Goal: Task Accomplishment & Management: Complete application form

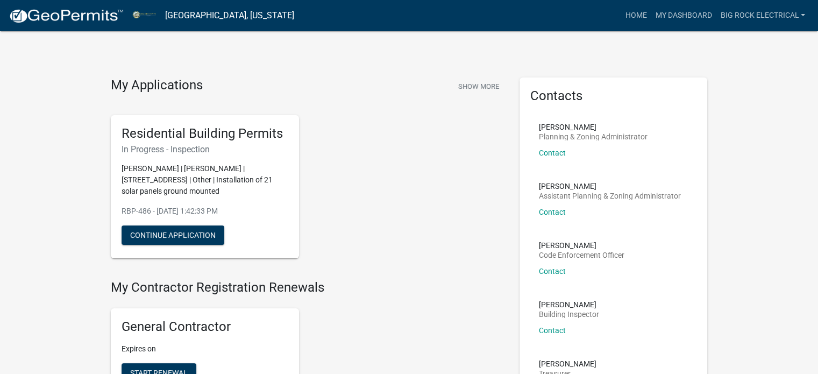
click at [24, 8] on img at bounding box center [66, 16] width 115 height 16
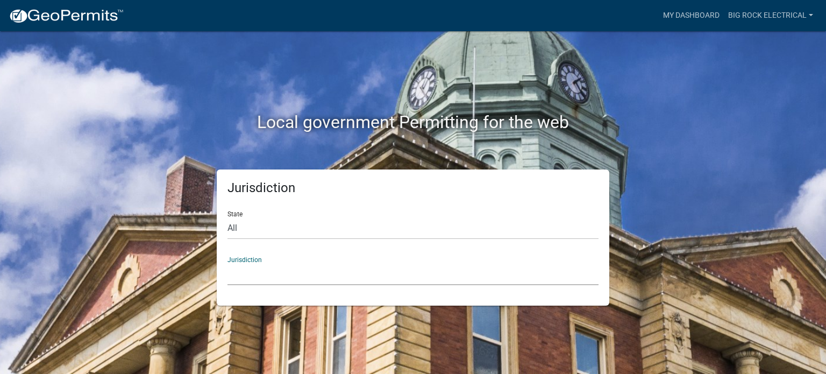
drag, startPoint x: 301, startPoint y: 277, endPoint x: 303, endPoint y: 271, distance: 6.3
click at [301, 277] on select "[GEOGRAPHIC_DATA], [US_STATE] City of [GEOGRAPHIC_DATA], [US_STATE] [GEOGRAPHIC…" at bounding box center [413, 274] width 371 height 22
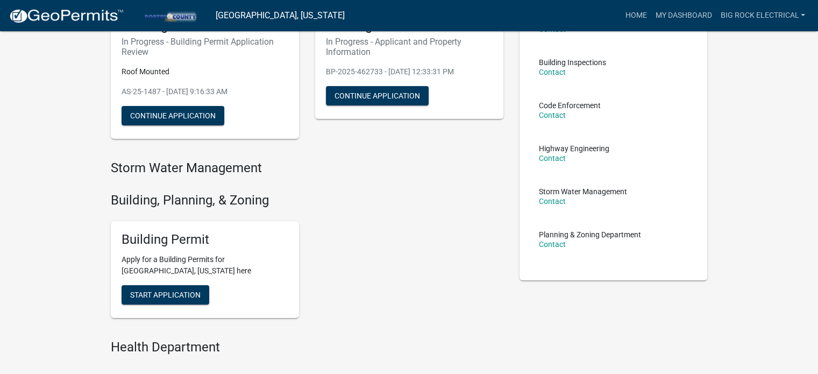
scroll to position [269, 0]
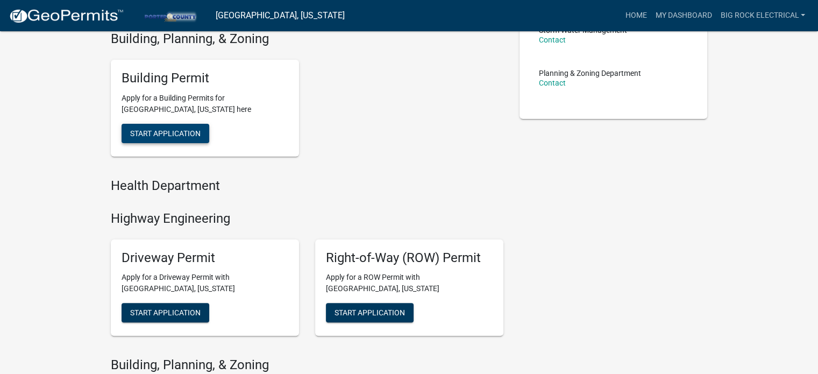
click at [172, 134] on span "Start Application" at bounding box center [165, 133] width 70 height 9
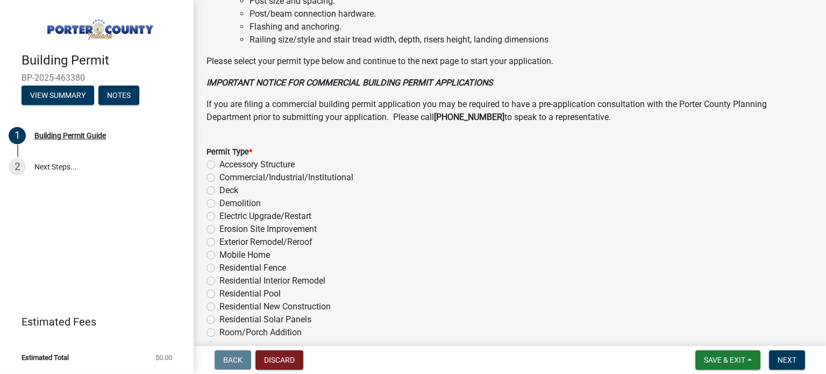
scroll to position [868, 0]
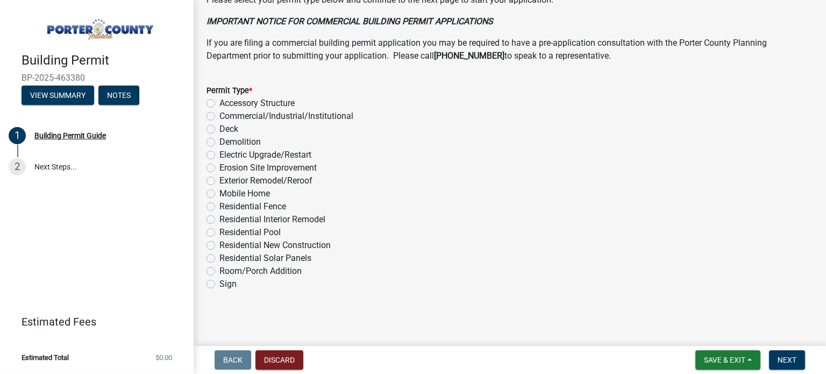
click at [239, 258] on label "Residential Solar Panels" at bounding box center [265, 258] width 92 height 13
click at [226, 258] on input "Residential Solar Panels" at bounding box center [222, 255] width 7 height 7
radio input "true"
click at [788, 356] on span "Next" at bounding box center [787, 360] width 19 height 9
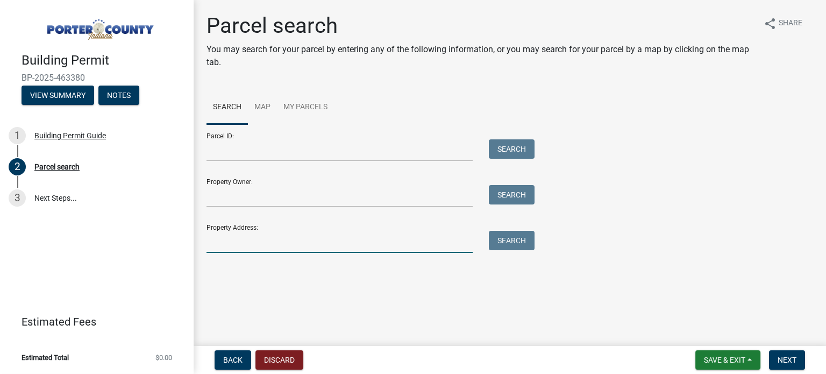
click at [301, 236] on input "Property Address:" at bounding box center [340, 242] width 266 height 22
paste input "[STREET_ADDRESS]"
click at [523, 243] on button "Search" at bounding box center [512, 240] width 46 height 19
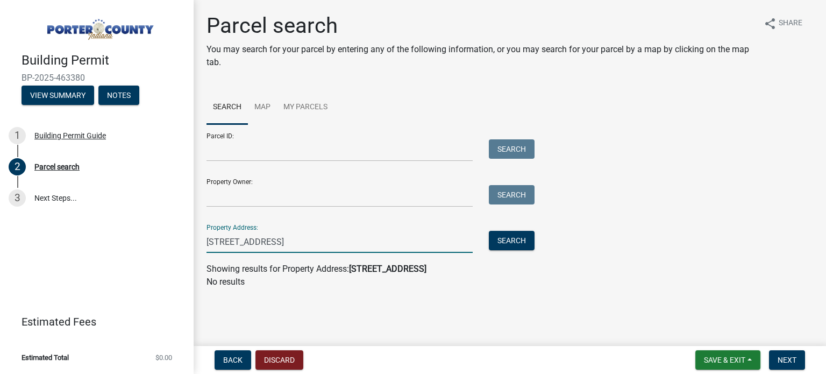
click at [313, 232] on input "[STREET_ADDRESS]" at bounding box center [340, 242] width 266 height 22
click at [521, 238] on button "Search" at bounding box center [512, 240] width 46 height 19
click at [321, 234] on input "[STREET_ADDRESS]" at bounding box center [340, 242] width 266 height 22
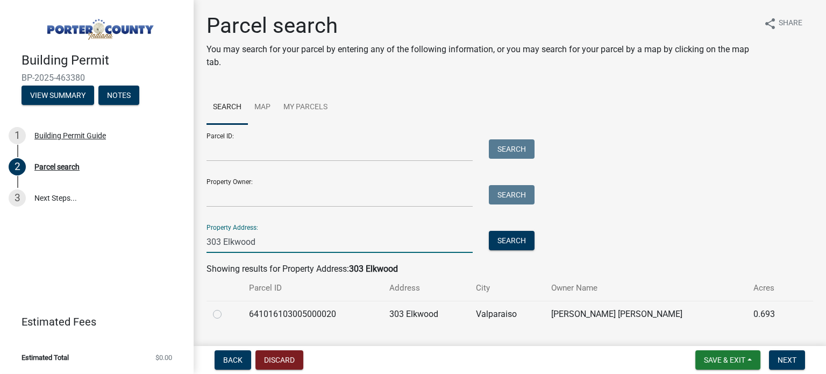
scroll to position [27, 0]
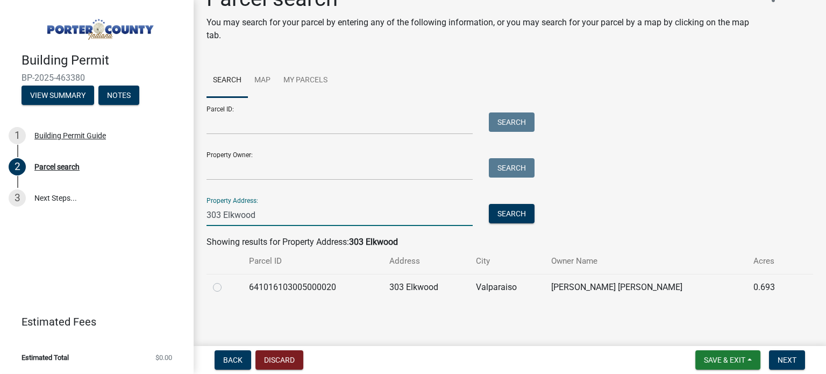
type input "303 Elkwood"
click at [226, 281] on label at bounding box center [226, 281] width 0 height 0
click at [226, 286] on input "radio" at bounding box center [229, 284] width 7 height 7
radio input "true"
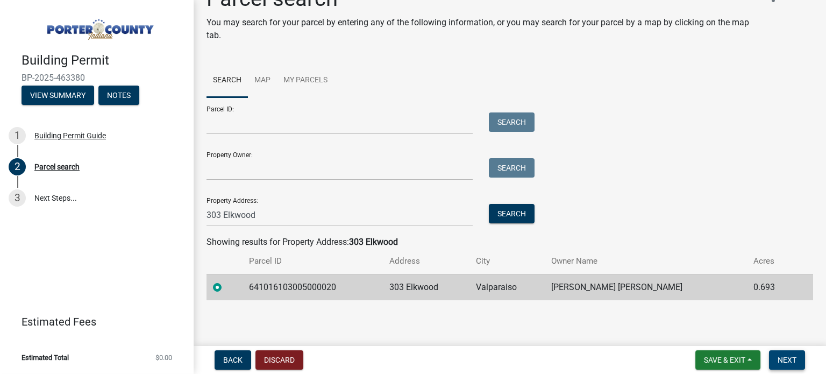
click at [787, 361] on span "Next" at bounding box center [787, 360] width 19 height 9
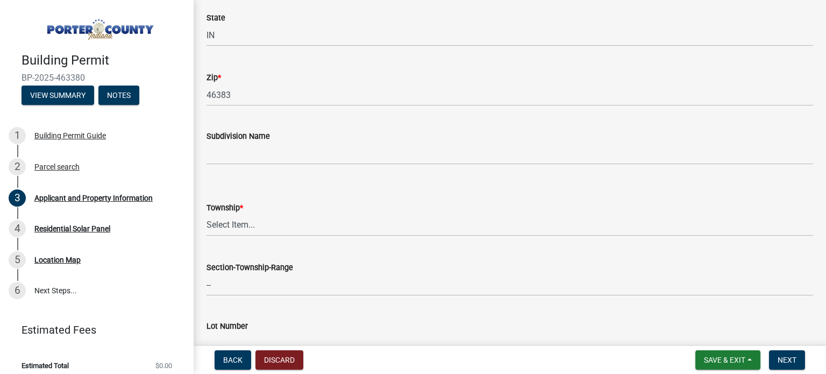
scroll to position [430, 0]
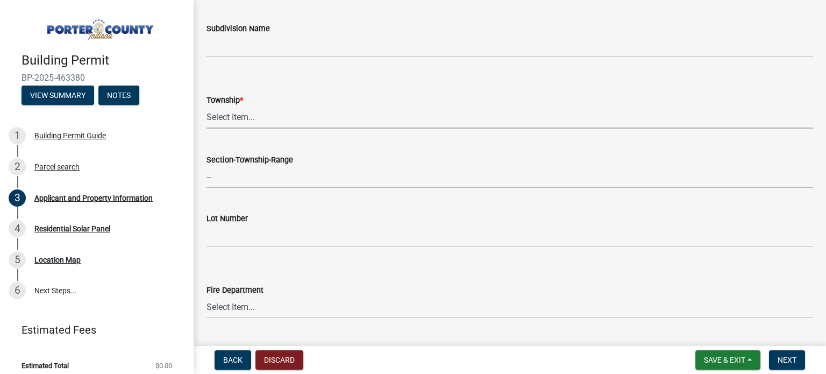
click at [278, 120] on select "Select Item... [PERSON_NAME][GEOGRAPHIC_DATA] [PERSON_NAME][GEOGRAPHIC_DATA] [G…" at bounding box center [510, 117] width 607 height 22
click at [207, 106] on select "Select Item... [PERSON_NAME][GEOGRAPHIC_DATA] [PERSON_NAME][GEOGRAPHIC_DATA] [G…" at bounding box center [510, 117] width 607 height 22
select select "6f5aa9ae-62ac-41bd-979a-9c71eae504cc"
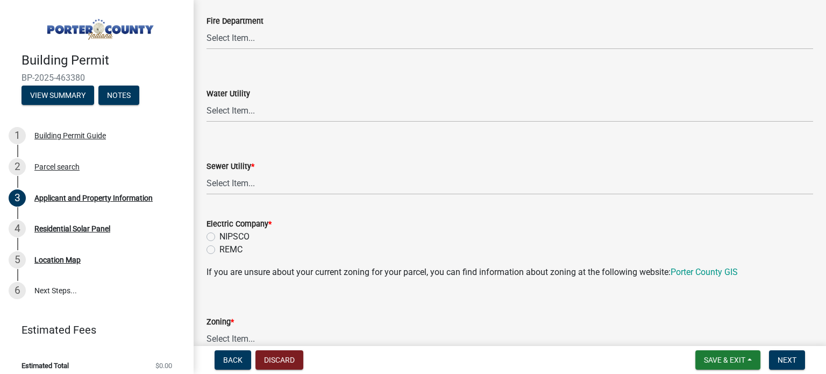
scroll to position [753, 0]
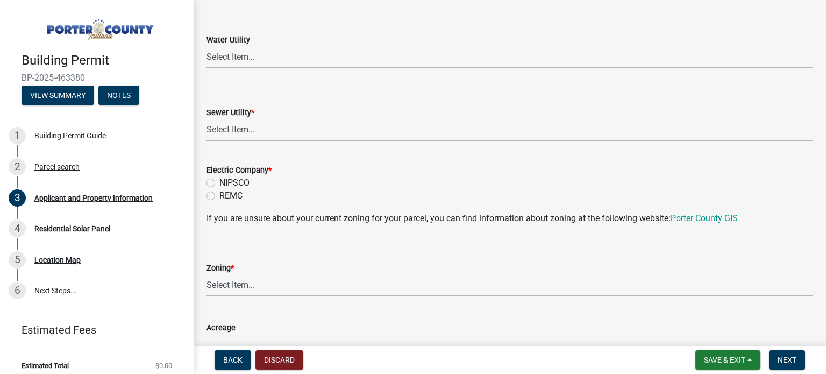
click at [262, 136] on select "Select Item... Aqua [US_STATE] Inc Damon Run Falling Waters Lake Eliza - LEACD …" at bounding box center [510, 130] width 607 height 22
click at [262, 134] on select "Select Item... Aqua [US_STATE] Inc Damon Run Falling Waters Lake Eliza - LEACD …" at bounding box center [510, 130] width 607 height 22
click at [207, 119] on select "Select Item... Aqua [US_STATE] Inc Damon Run Falling Waters Lake Eliza - LEACD …" at bounding box center [510, 130] width 607 height 22
select select "ea6751d4-6bf7-4a16-89ee-f7801ab82aa1"
click at [232, 182] on label "NIPSCO" at bounding box center [234, 182] width 30 height 13
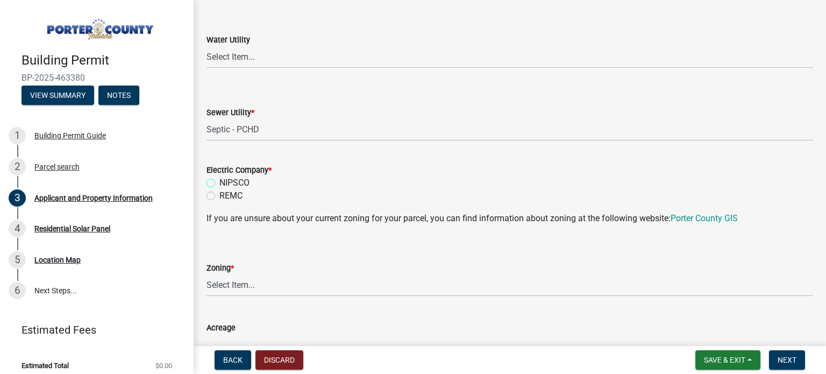
click at [226, 182] on input "NIPSCO" at bounding box center [222, 179] width 7 height 7
radio input "true"
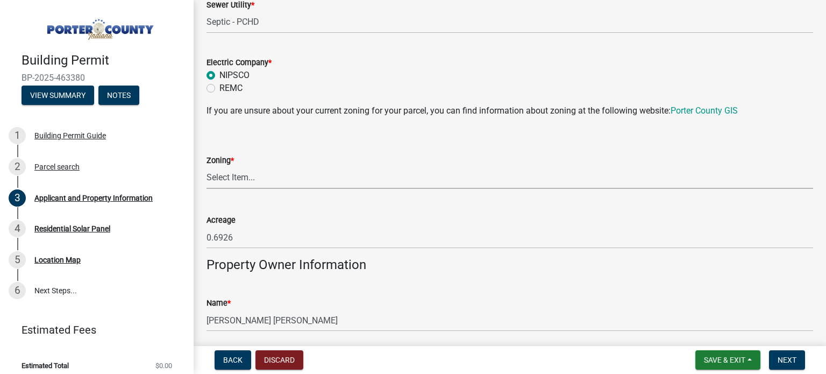
click at [264, 177] on select "Select Item... A1 A2 CH CM CN I1 I2 I3 IN MP OT P1 P2 PUD R1 R2 R3 R4 RL RR" at bounding box center [510, 178] width 607 height 22
click at [271, 195] on wm-data-entity-input "Zoning * Select Item... A1 A2 CH CM CN I1 I2 I3 IN MP OT P1 P2 PUD R1 R2 R3 R4 …" at bounding box center [510, 162] width 607 height 73
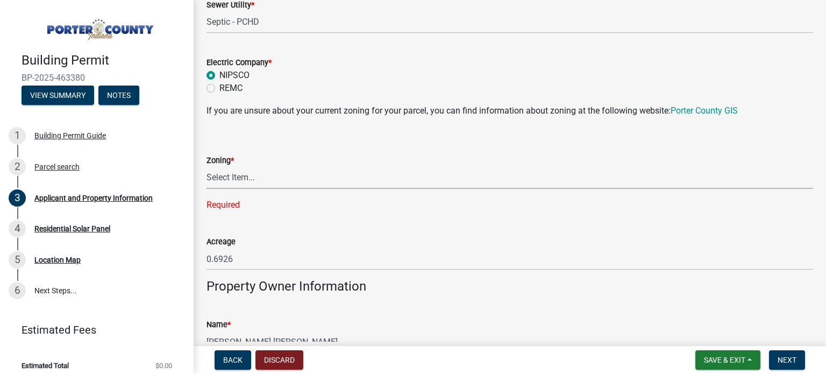
click at [255, 174] on select "Select Item... A1 A2 CH CM CN I1 I2 I3 IN MP OT P1 P2 PUD R1 R2 R3 R4 RL RR" at bounding box center [510, 178] width 607 height 22
click at [207, 167] on select "Select Item... A1 A2 CH CM CN I1 I2 I3 IN MP OT P1 P2 PUD R1 R2 R3 R4 RL RR" at bounding box center [510, 178] width 607 height 22
select select "92efe679-05f4-414a-9426-51627fba5de6"
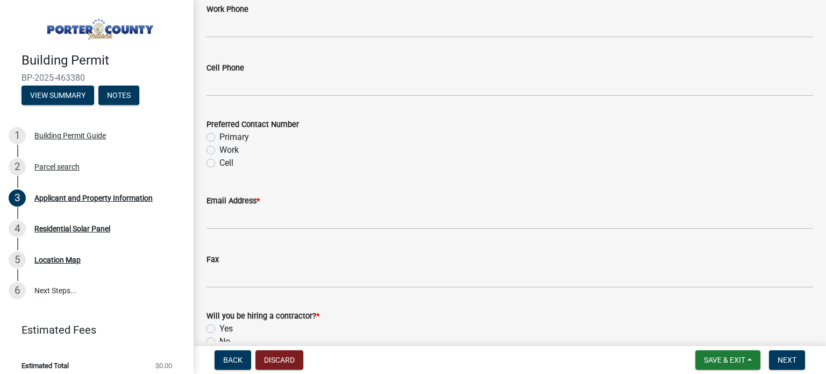
scroll to position [1398, 0]
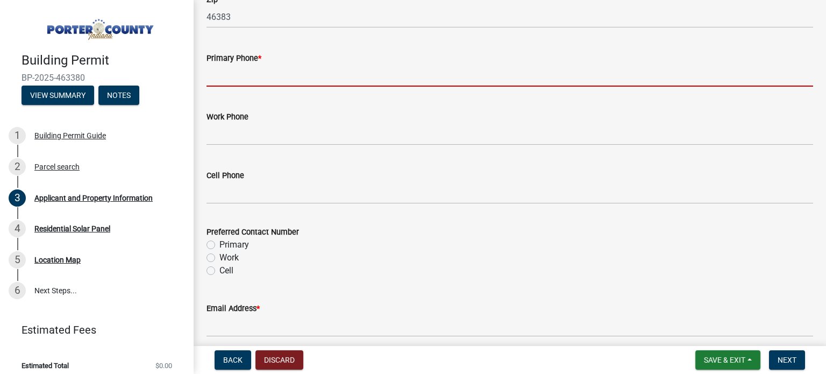
click at [307, 65] on input "Primary Phone *" at bounding box center [510, 76] width 607 height 22
paste input "[PHONE_NUMBER]"
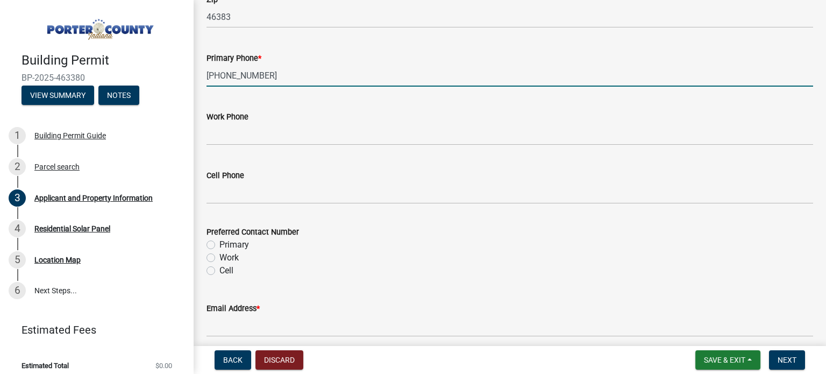
scroll to position [1506, 0]
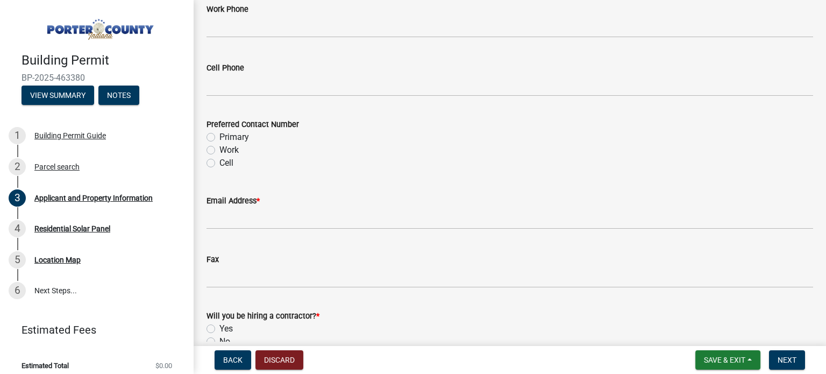
type input "[PHONE_NUMBER]"
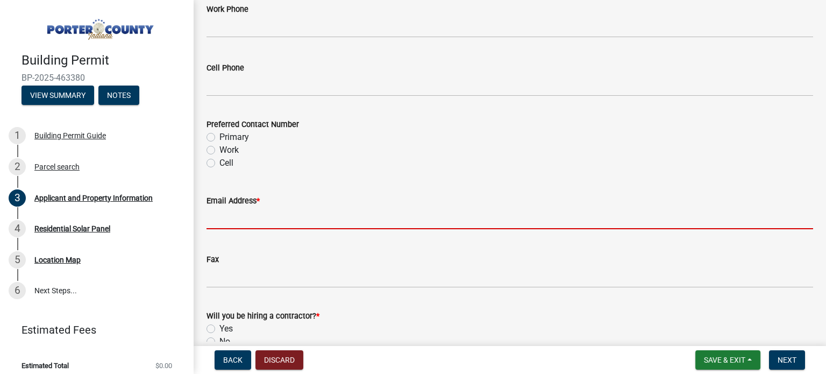
click at [242, 215] on input "Email Address *" at bounding box center [510, 218] width 607 height 22
paste input "[PERSON_NAME][EMAIL_ADDRESS][DOMAIN_NAME][PERSON_NAME]"
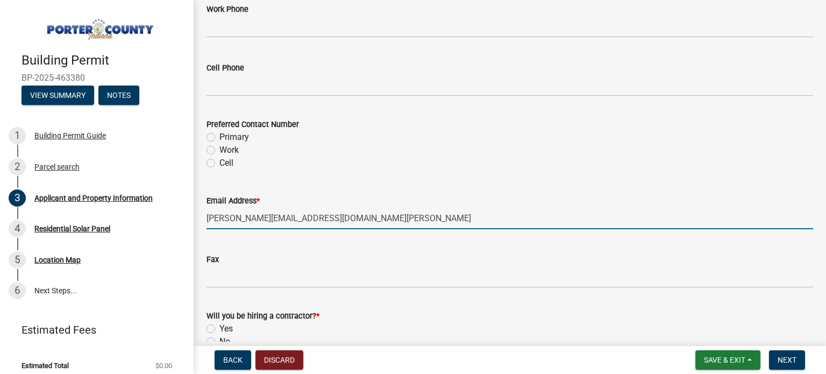
scroll to position [1638, 0]
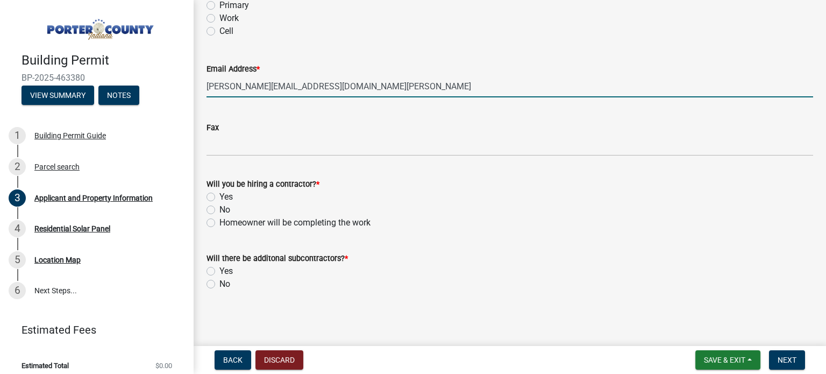
type input "[PERSON_NAME][EMAIL_ADDRESS][DOMAIN_NAME][PERSON_NAME]"
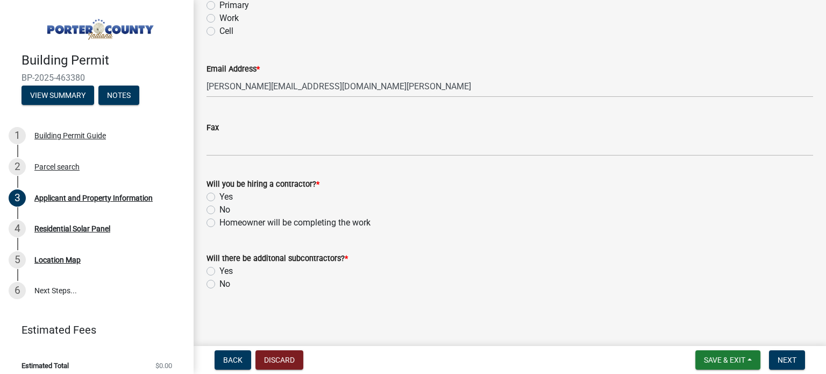
click at [219, 195] on label "Yes" at bounding box center [225, 196] width 13 height 13
click at [219, 195] on input "Yes" at bounding box center [222, 193] width 7 height 7
radio input "true"
click at [218, 288] on div "No" at bounding box center [510, 284] width 607 height 13
click at [219, 283] on div "No" at bounding box center [510, 284] width 607 height 13
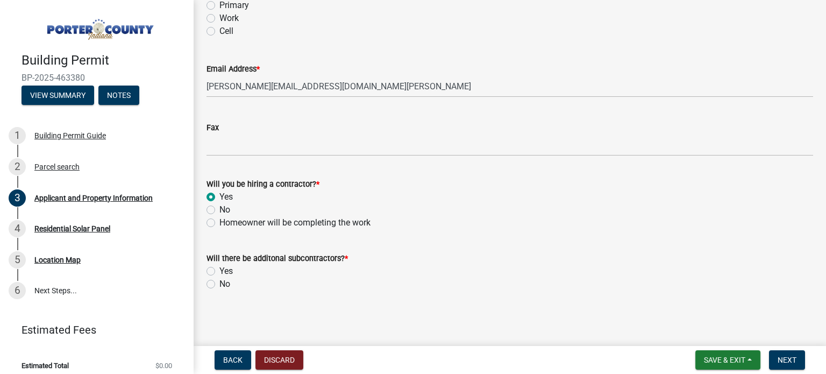
click at [219, 283] on label "No" at bounding box center [224, 284] width 11 height 13
click at [219, 283] on input "No" at bounding box center [222, 281] width 7 height 7
radio input "true"
click at [796, 359] on span "Next" at bounding box center [787, 360] width 19 height 9
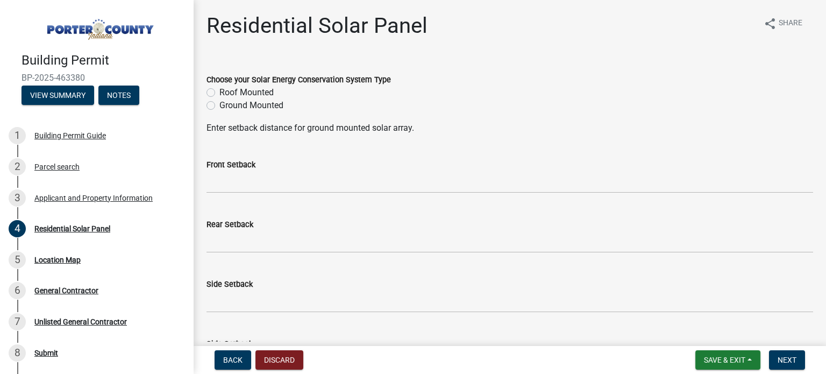
click at [253, 93] on label "Roof Mounted" at bounding box center [246, 92] width 54 height 13
click at [226, 93] on input "Roof Mounted" at bounding box center [222, 89] width 7 height 7
radio input "true"
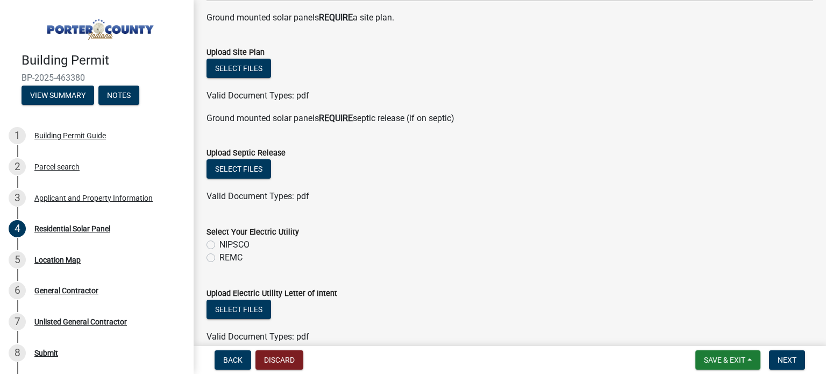
scroll to position [538, 0]
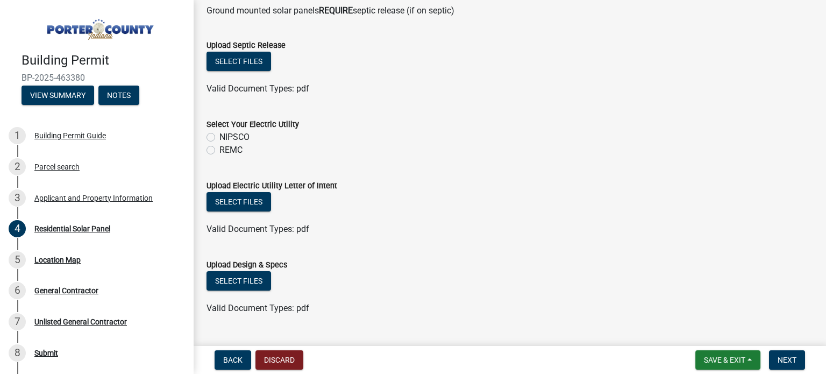
click at [244, 135] on label "NIPSCO" at bounding box center [234, 137] width 30 height 13
click at [226, 135] on input "NIPSCO" at bounding box center [222, 134] width 7 height 7
radio input "true"
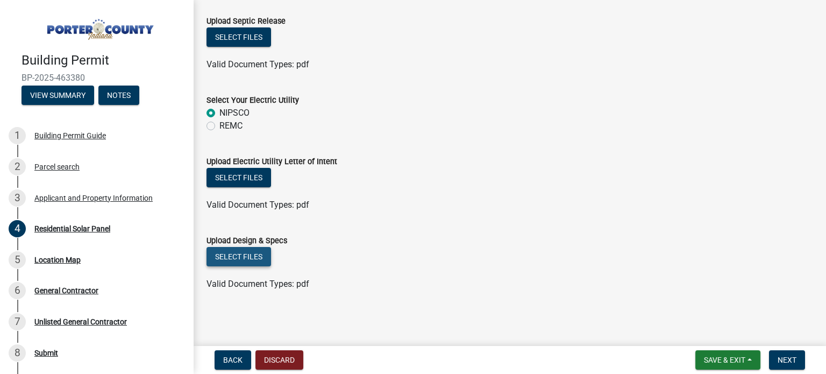
click at [240, 253] on button "Select files" at bounding box center [239, 256] width 65 height 19
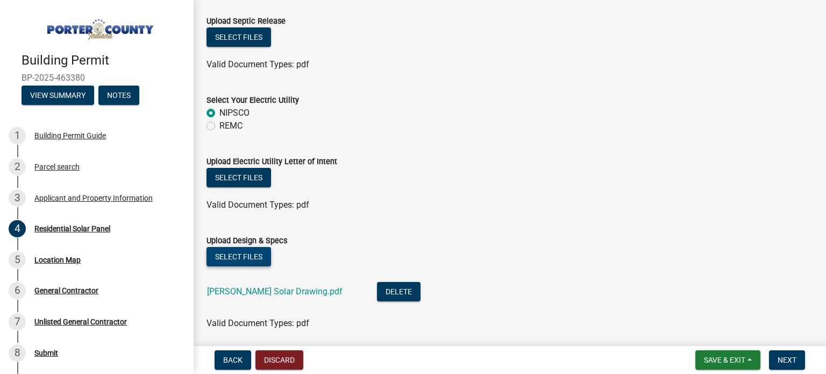
scroll to position [602, 0]
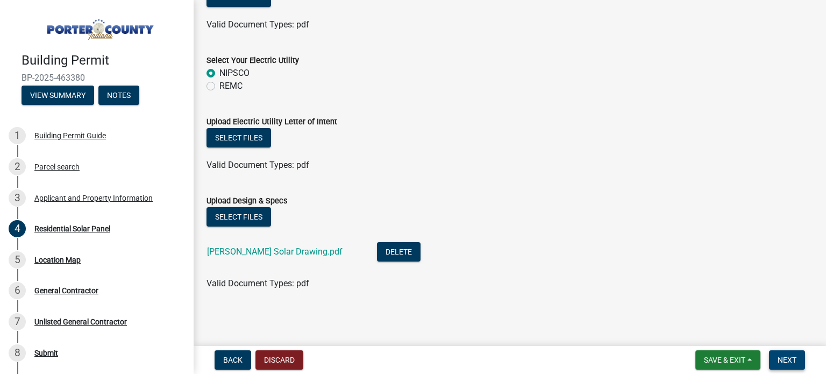
click at [794, 357] on span "Next" at bounding box center [787, 360] width 19 height 9
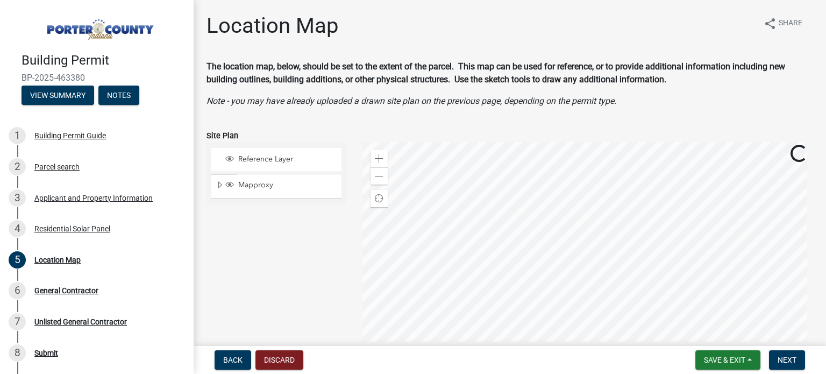
scroll to position [200, 0]
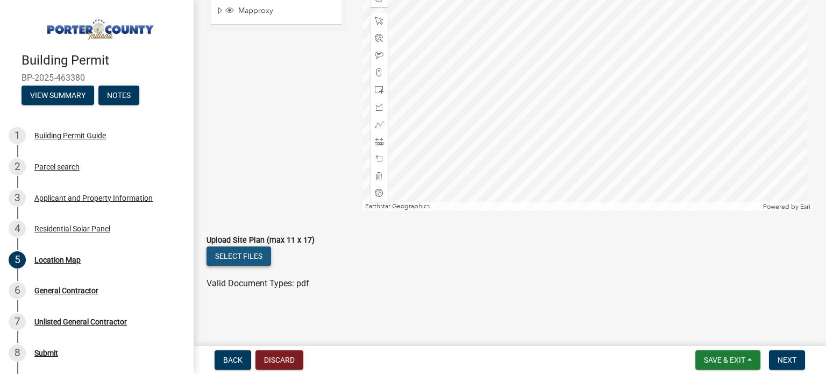
click at [229, 258] on button "Select files" at bounding box center [239, 255] width 65 height 19
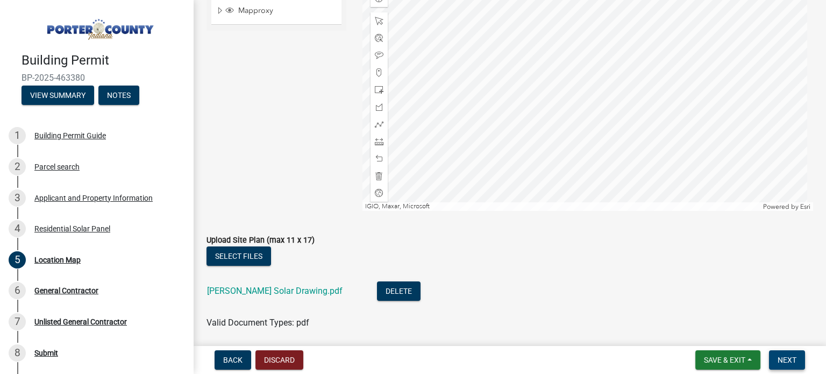
click at [776, 357] on button "Next" at bounding box center [787, 359] width 36 height 19
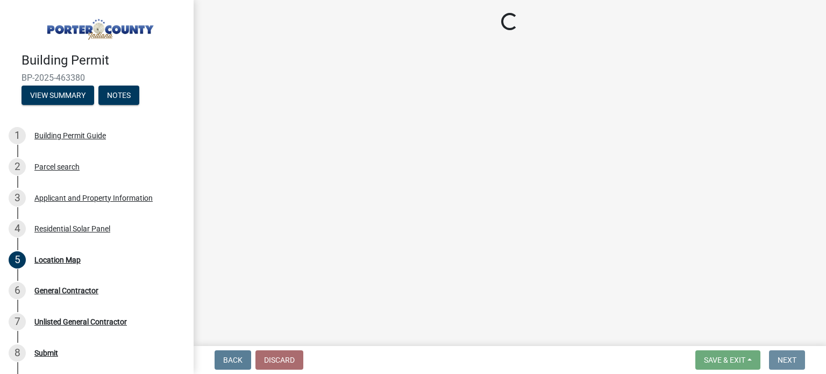
scroll to position [0, 0]
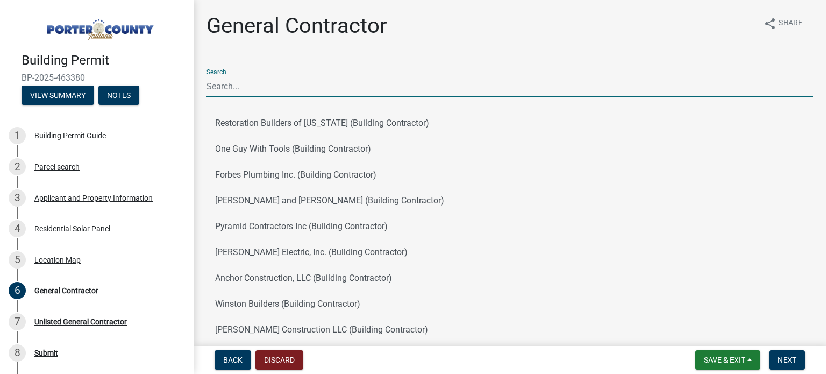
click at [293, 86] on input "Search" at bounding box center [510, 86] width 607 height 22
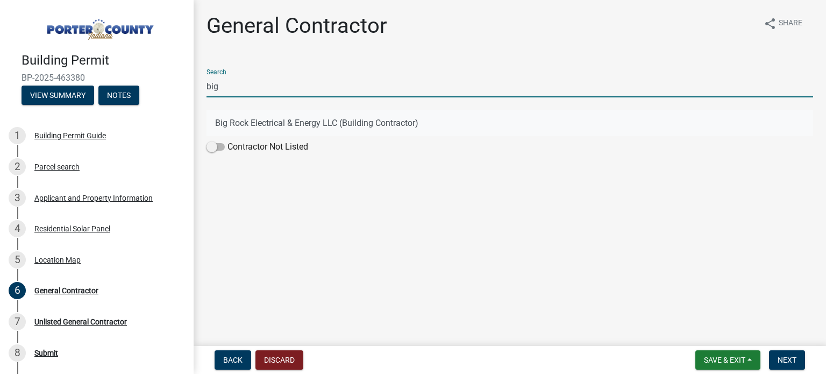
type input "big"
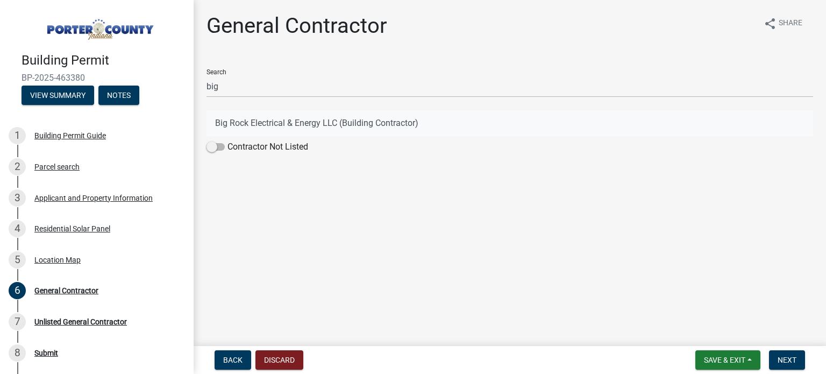
click at [291, 122] on button "Big Rock Electrical & Energy LLC (Building Contractor)" at bounding box center [510, 123] width 607 height 26
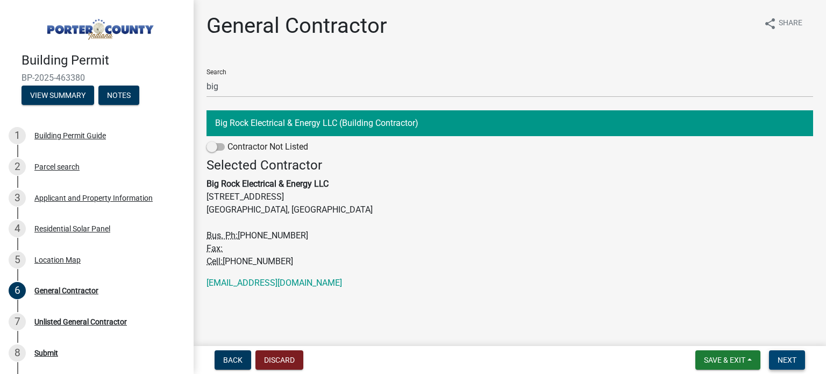
click at [791, 351] on button "Next" at bounding box center [787, 359] width 36 height 19
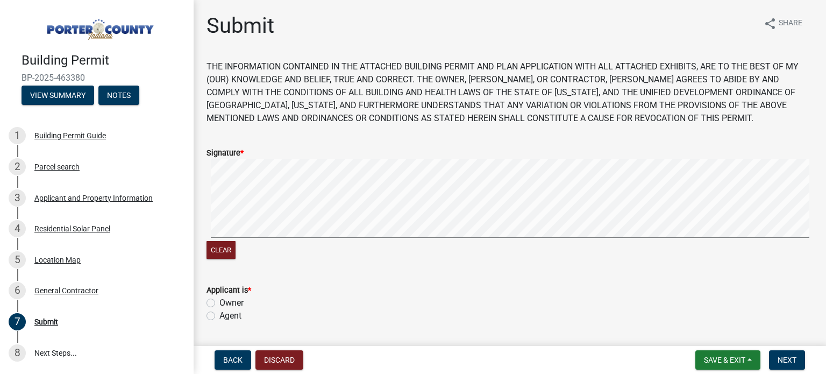
scroll to position [215, 0]
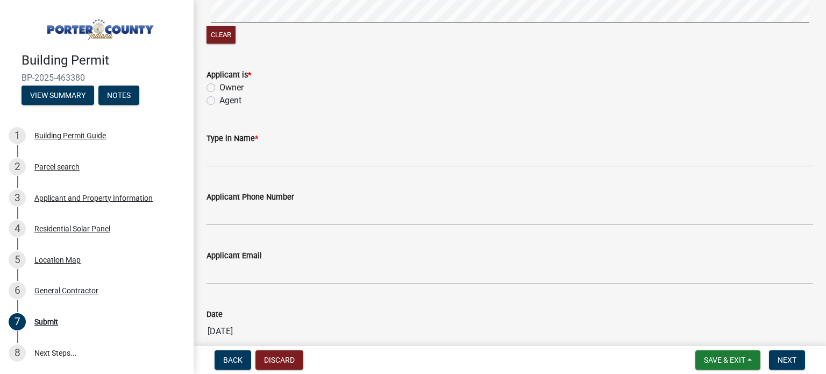
click at [229, 105] on label "Agent" at bounding box center [230, 100] width 22 height 13
click at [226, 101] on input "Agent" at bounding box center [222, 97] width 7 height 7
radio input "true"
click at [228, 83] on label "Owner" at bounding box center [231, 87] width 24 height 13
click at [226, 83] on input "Owner" at bounding box center [222, 84] width 7 height 7
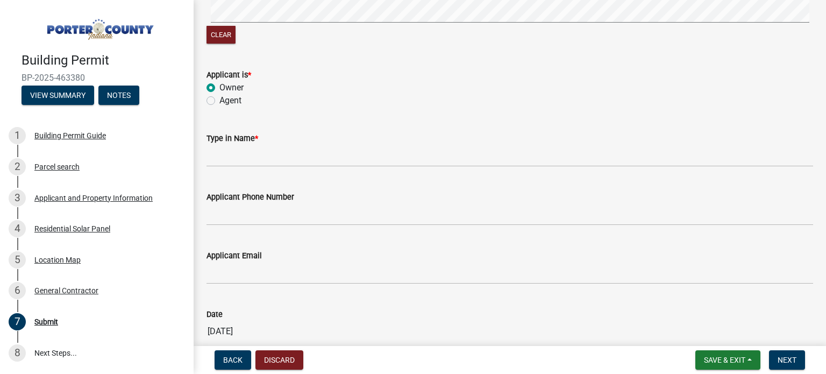
radio input "true"
click at [229, 104] on label "Agent" at bounding box center [230, 100] width 22 height 13
click at [226, 101] on input "Agent" at bounding box center [222, 97] width 7 height 7
radio input "true"
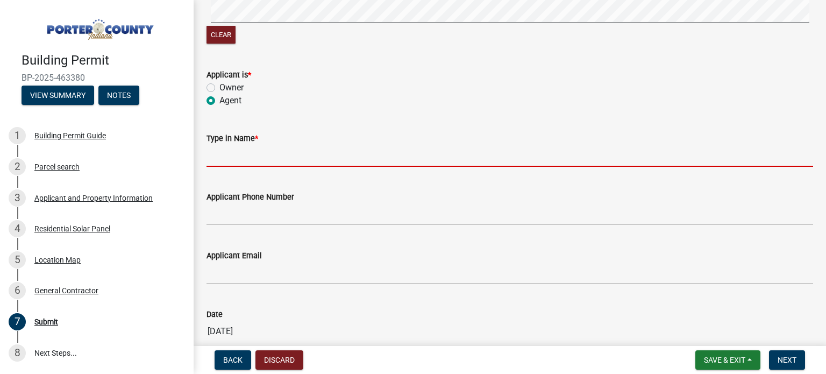
click at [218, 151] on input "Type in Name *" at bounding box center [510, 156] width 607 height 22
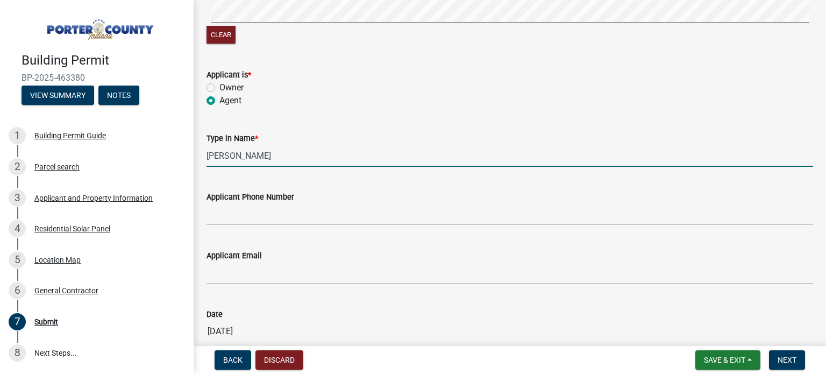
type input "[PERSON_NAME]"
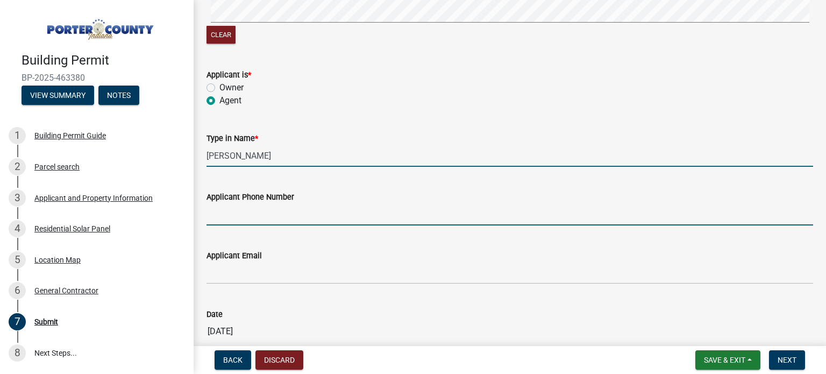
click at [289, 207] on input "Applicant Phone Number" at bounding box center [510, 214] width 607 height 22
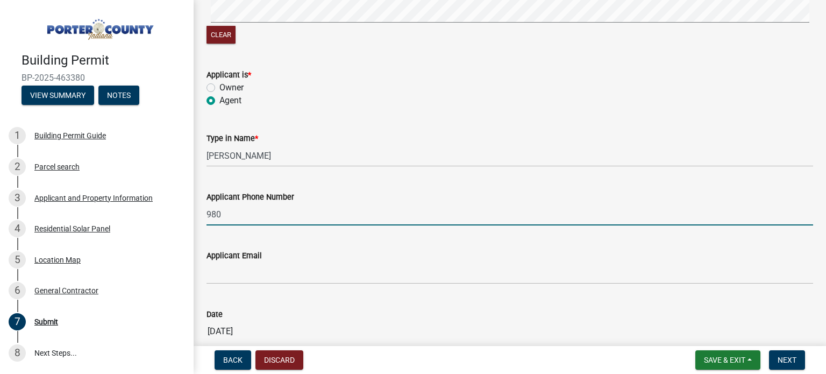
type input "[PHONE_NUMBER]"
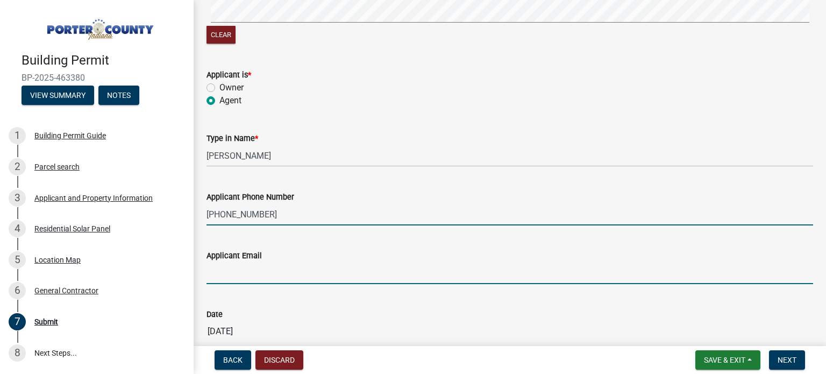
click at [274, 273] on input "Applicant Email" at bounding box center [510, 273] width 607 height 22
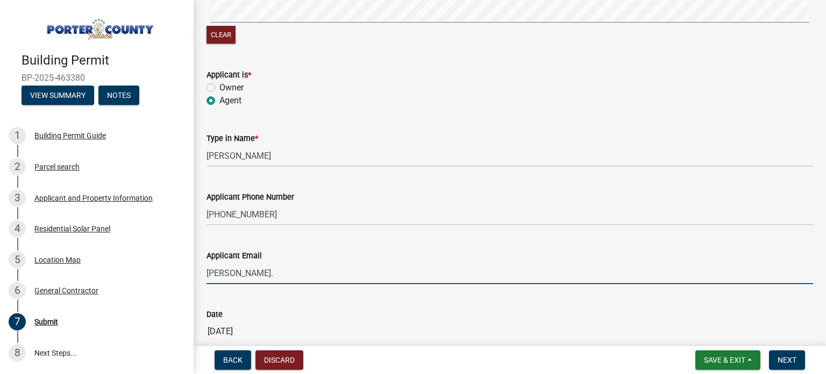
type input "[PERSON_NAME][EMAIL_ADDRESS][PERSON_NAME][DOMAIN_NAME]"
click at [787, 354] on button "Next" at bounding box center [787, 359] width 36 height 19
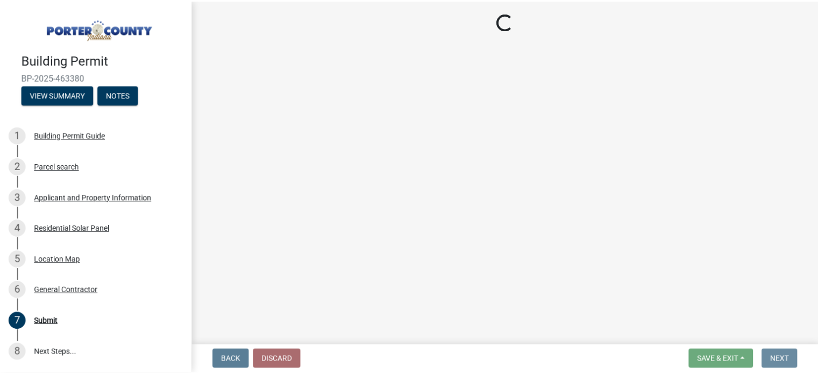
scroll to position [0, 0]
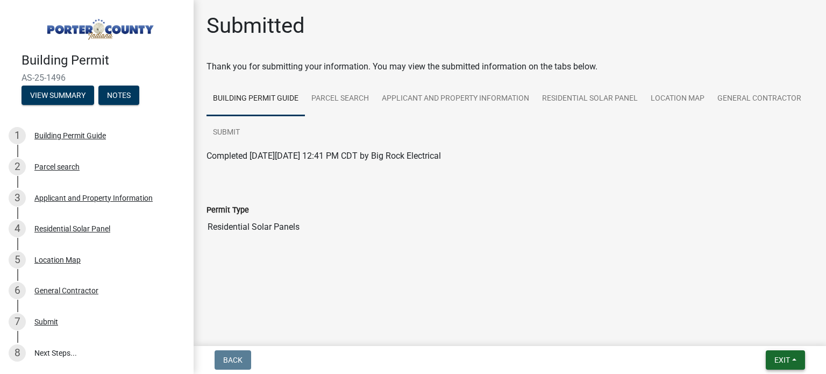
click at [794, 361] on button "Exit" at bounding box center [785, 359] width 39 height 19
click at [756, 330] on button "Save & Exit" at bounding box center [762, 332] width 86 height 26
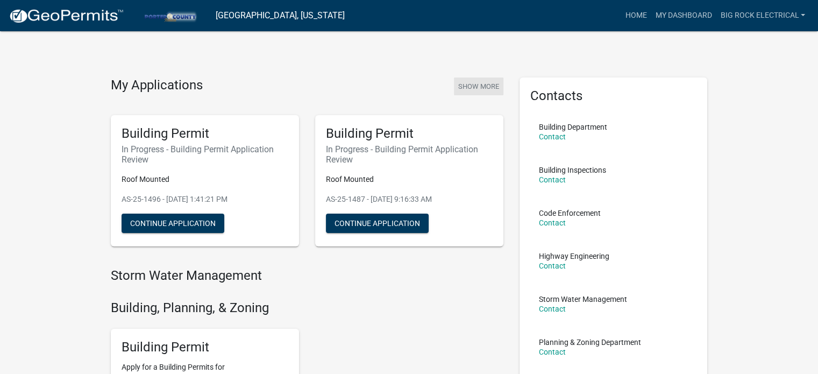
click at [471, 89] on button "Show More" at bounding box center [478, 86] width 49 height 18
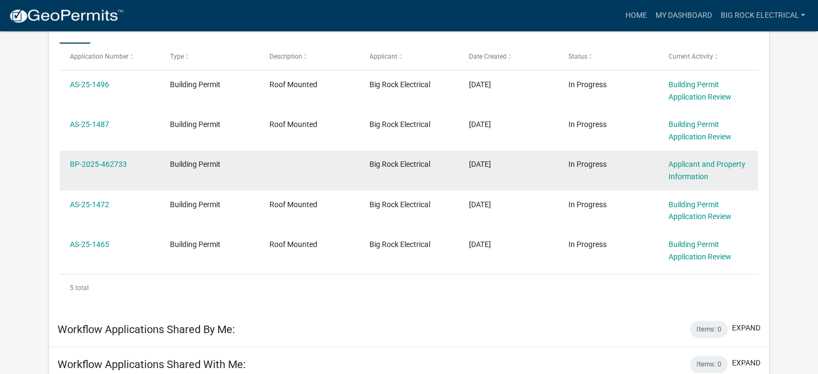
scroll to position [143, 0]
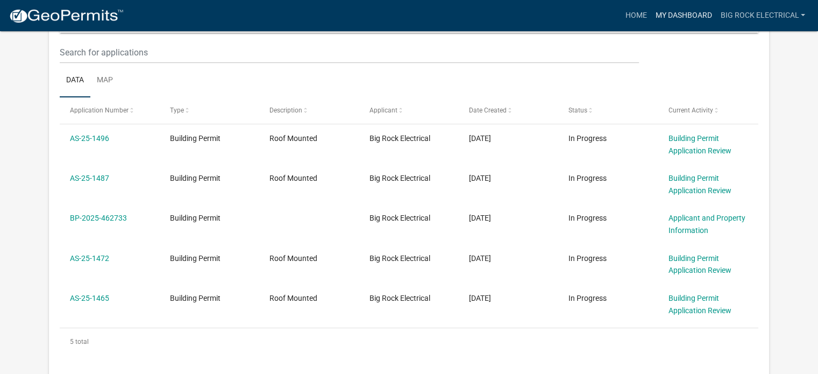
click at [693, 21] on link "My Dashboard" at bounding box center [683, 15] width 65 height 20
